Goal: Navigation & Orientation: Go to known website

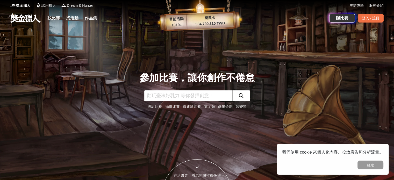
click at [227, 107] on link "商業企劃" at bounding box center [225, 107] width 15 height 4
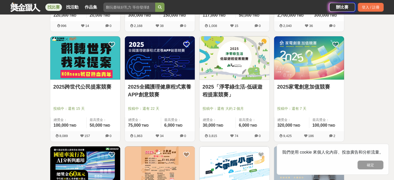
scroll to position [441, 0]
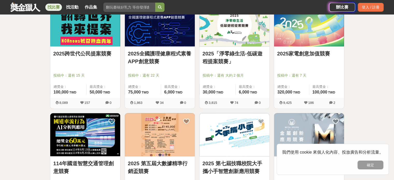
click at [28, 6] on link at bounding box center [25, 7] width 31 height 10
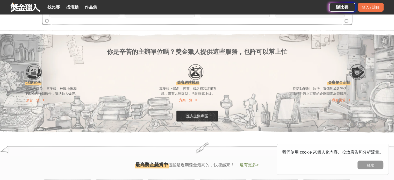
scroll to position [130, 0]
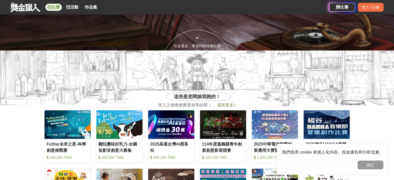
click at [58, 9] on link "找比賽" at bounding box center [53, 7] width 17 height 7
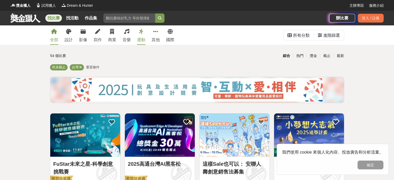
click at [143, 37] on div "運動" at bounding box center [141, 40] width 8 height 6
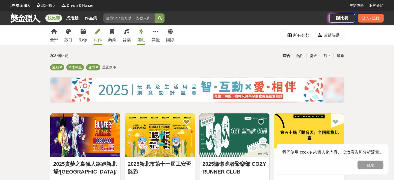
click at [97, 36] on link "寫作" at bounding box center [98, 34] width 8 height 19
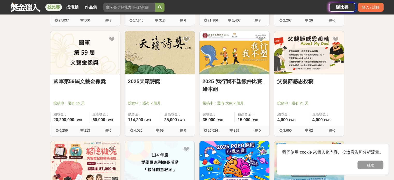
scroll to position [311, 0]
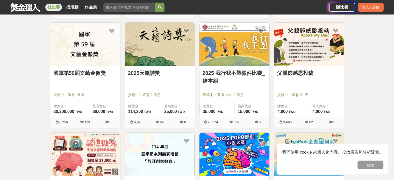
click at [312, 73] on link "父親節感恩投稿" at bounding box center [309, 73] width 64 height 8
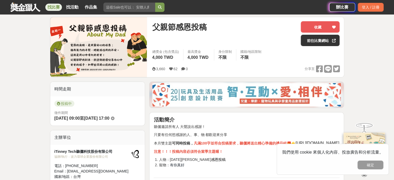
scroll to position [26, 0]
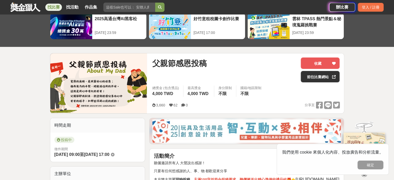
click at [106, 83] on img at bounding box center [98, 83] width 97 height 60
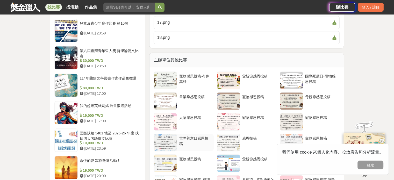
scroll to position [596, 0]
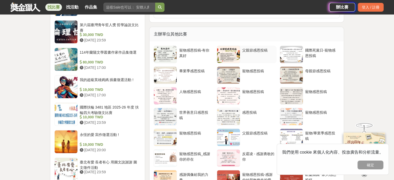
click at [248, 58] on div "父親節感恩投稿" at bounding box center [258, 53] width 32 height 10
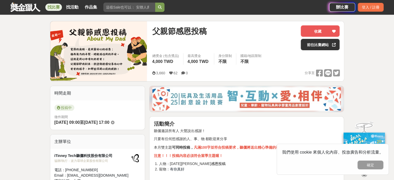
scroll to position [26, 0]
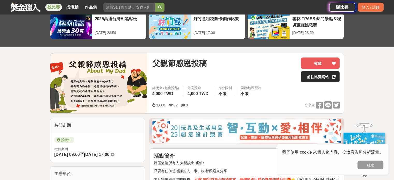
click at [318, 76] on link "前往比賽網站" at bounding box center [320, 76] width 39 height 11
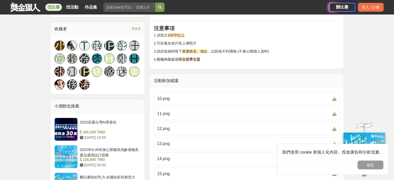
scroll to position [389, 0]
click at [206, 99] on link "10.png" at bounding box center [247, 98] width 186 height 13
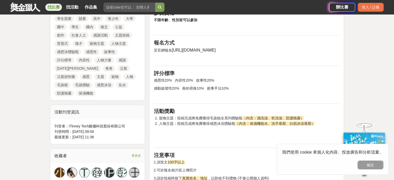
scroll to position [233, 0]
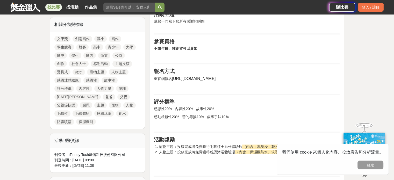
drag, startPoint x: 218, startPoint y: 83, endPoint x: 171, endPoint y: 84, distance: 47.5
click at [171, 82] on p "至官網報名 https://bit.ly/4aO9ohD" at bounding box center [247, 79] width 186 height 6
copy span "https://bit.ly/4aO9ohD"
click at [55, 7] on link "找比賽" at bounding box center [53, 7] width 17 height 7
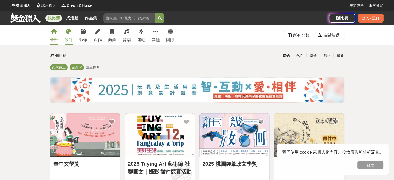
click at [71, 37] on div "設計" at bounding box center [69, 40] width 8 height 6
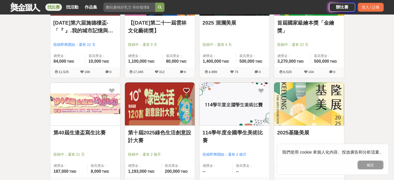
scroll to position [519, 0]
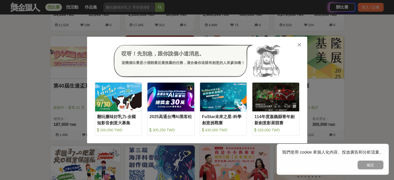
click at [300, 43] on icon at bounding box center [300, 44] width 4 height 5
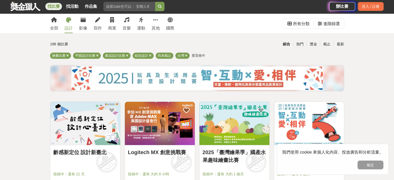
scroll to position [0, 0]
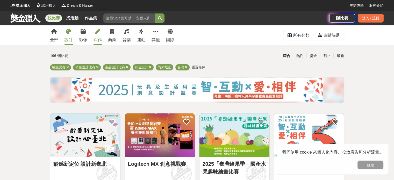
click at [99, 33] on icon at bounding box center [97, 31] width 5 height 5
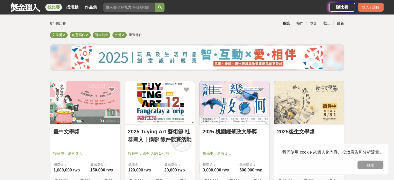
scroll to position [104, 0]
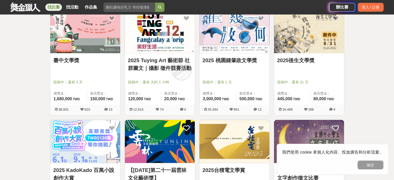
click at [226, 58] on link "2025 桃園鍾肇政文學獎" at bounding box center [235, 61] width 64 height 8
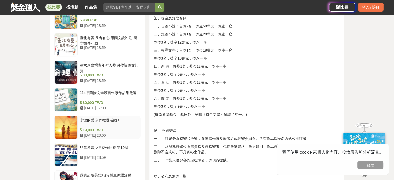
scroll to position [570, 0]
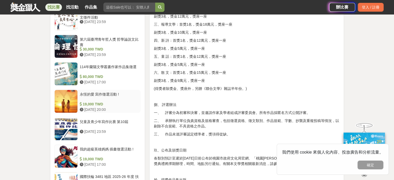
click at [106, 93] on div "永恆的愛 寫作徵選活動 !" at bounding box center [109, 97] width 59 height 10
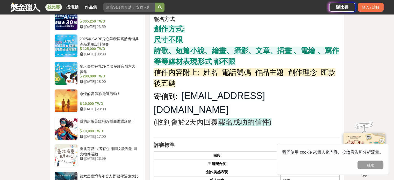
scroll to position [309, 0]
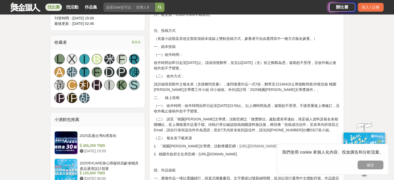
scroll to position [361, 0]
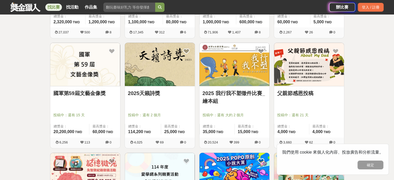
scroll to position [285, 0]
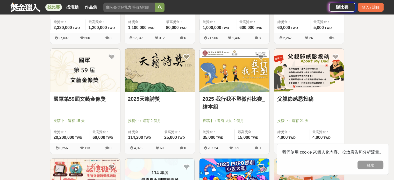
click at [159, 101] on link "2025天籟詩獎" at bounding box center [160, 99] width 64 height 8
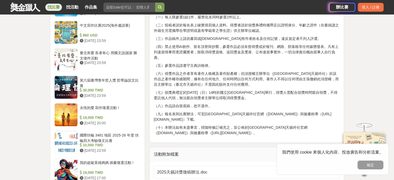
scroll to position [545, 0]
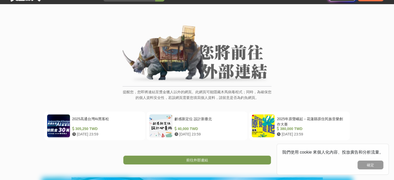
scroll to position [52, 0]
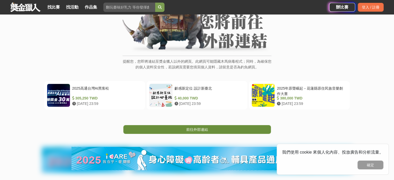
click at [232, 129] on link "前往外部連結" at bounding box center [197, 129] width 148 height 9
